Goal: Transaction & Acquisition: Purchase product/service

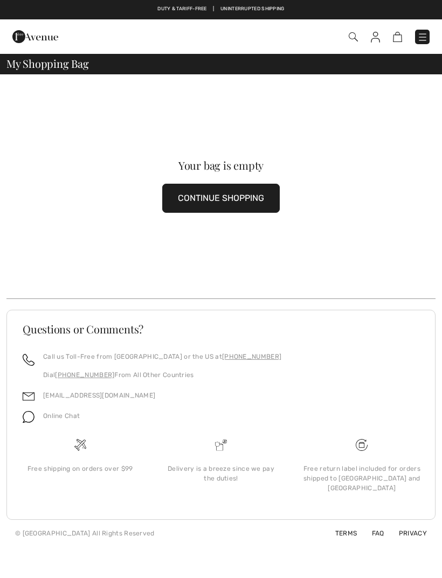
scroll to position [1, 0]
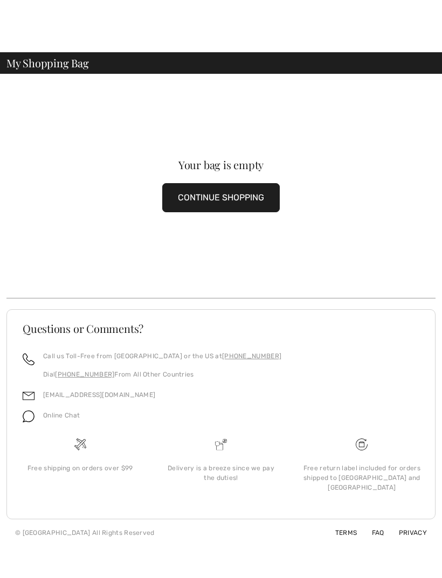
click at [248, 193] on button "CONTINUE SHOPPING" at bounding box center [220, 197] width 117 height 29
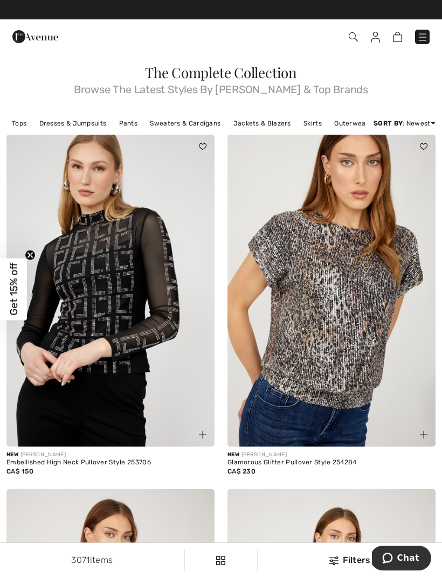
click at [371, 42] on img at bounding box center [375, 37] width 9 height 11
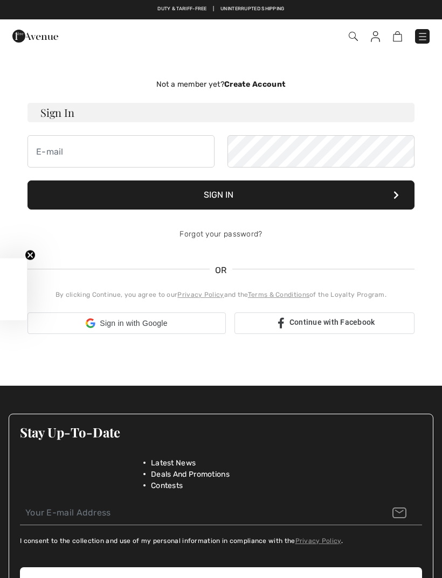
checkbox input "true"
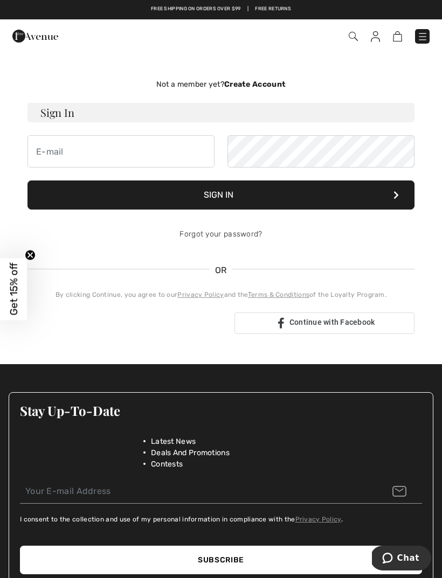
click at [347, 37] on span at bounding box center [311, 36] width 237 height 15
click at [349, 35] on img at bounding box center [353, 36] width 9 height 9
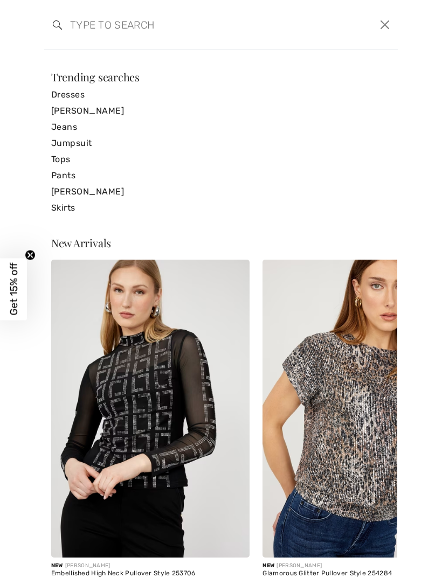
click at [317, 27] on form "Clear" at bounding box center [215, 25] width 324 height 32
click at [103, 189] on link "[PERSON_NAME]" at bounding box center [221, 192] width 340 height 16
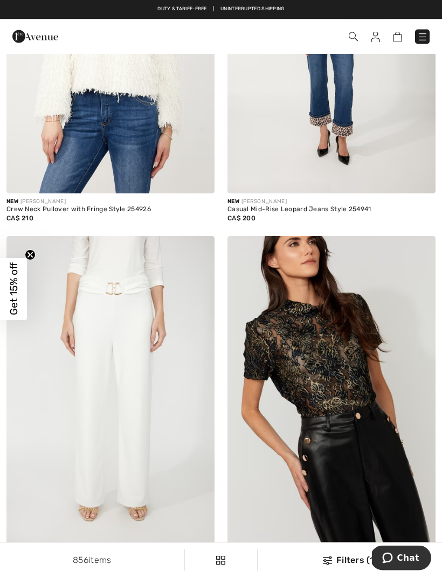
scroll to position [5356, 0]
click at [352, 36] on img at bounding box center [353, 36] width 9 height 9
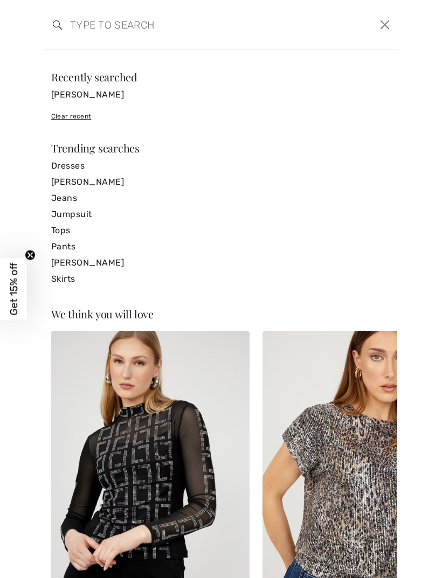
click at [314, 27] on form "Clear" at bounding box center [215, 25] width 324 height 32
click at [212, 23] on input "search" at bounding box center [183, 25] width 243 height 32
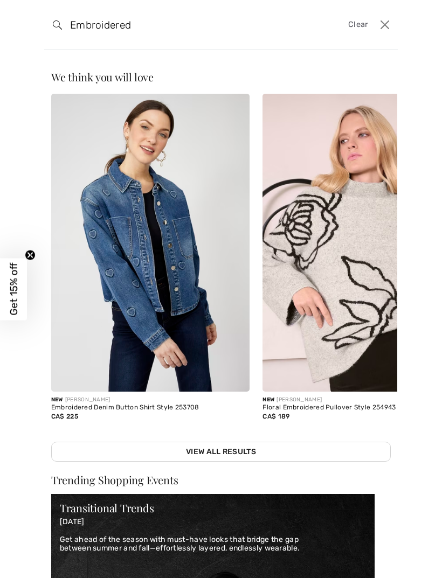
type input "Embroidered"
click at [126, 297] on img at bounding box center [150, 243] width 199 height 298
